Goal: Task Accomplishment & Management: Use online tool/utility

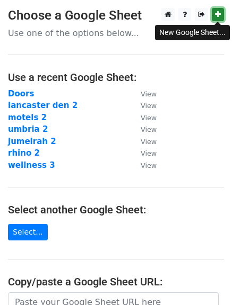
click at [216, 13] on icon at bounding box center [218, 14] width 6 height 7
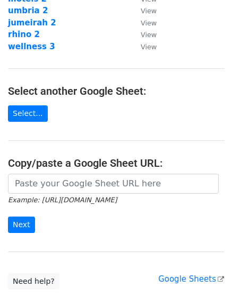
scroll to position [157, 0]
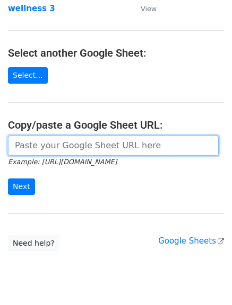
click at [133, 144] on input "url" at bounding box center [113, 146] width 210 height 20
paste input "https://docs.google.com/spreadsheets/d/1kmsGlu8OWhFs2mtngRou-nfIe7t6I1tn3LuLJQ-…"
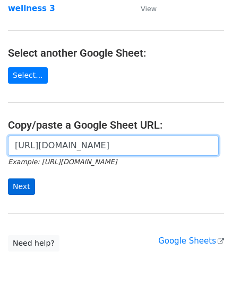
type input "https://docs.google.com/spreadsheets/d/1kmsGlu8OWhFs2mtngRou-nfIe7t6I1tn3LuLJQ-…"
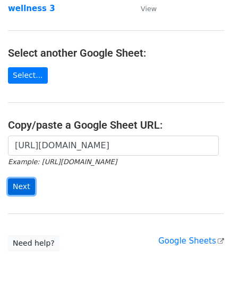
click at [20, 187] on input "Next" at bounding box center [21, 187] width 27 height 16
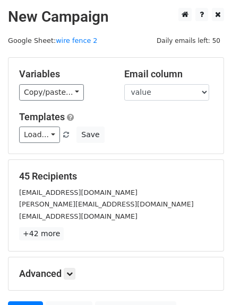
scroll to position [107, 0]
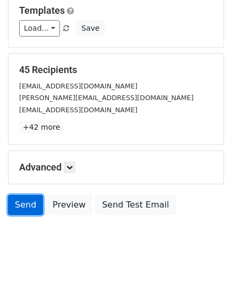
click at [24, 201] on link "Send" at bounding box center [25, 205] width 35 height 20
